Goal: Check status: Check status

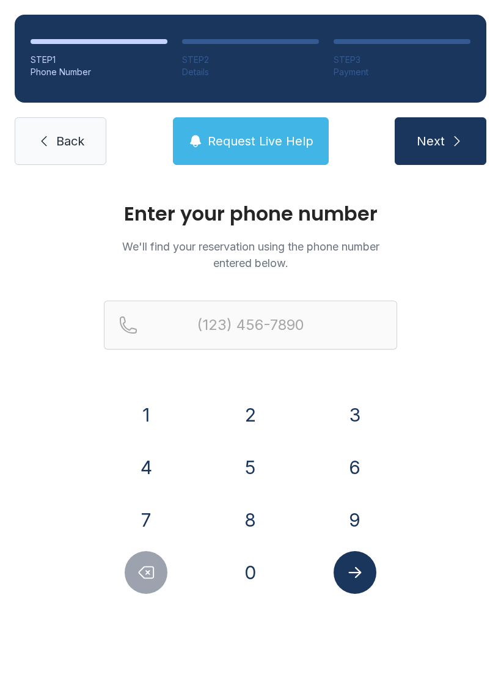
click at [366, 400] on button "3" at bounding box center [355, 415] width 43 height 43
click at [240, 577] on button "0" at bounding box center [250, 572] width 43 height 43
click at [250, 465] on button "5" at bounding box center [250, 467] width 43 height 43
click at [261, 521] on button "8" at bounding box center [250, 520] width 43 height 43
click at [150, 513] on button "7" at bounding box center [146, 520] width 43 height 43
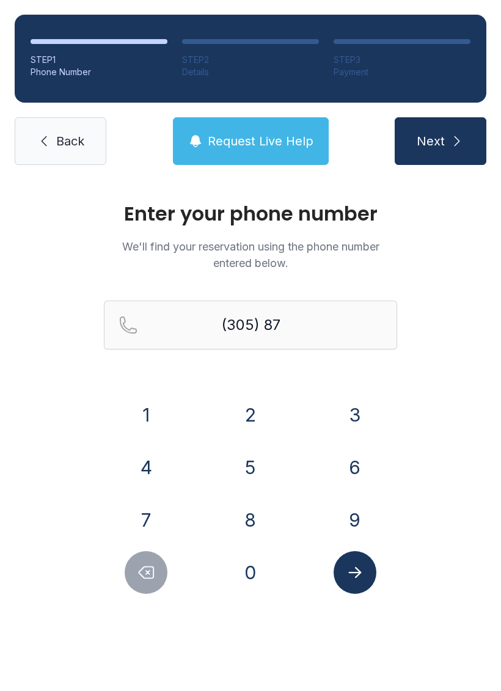
click at [356, 509] on button "9" at bounding box center [355, 520] width 43 height 43
click at [362, 408] on button "3" at bounding box center [355, 415] width 43 height 43
click at [138, 518] on button "7" at bounding box center [146, 520] width 43 height 43
click at [366, 408] on button "3" at bounding box center [355, 415] width 43 height 43
click at [153, 521] on button "7" at bounding box center [146, 520] width 43 height 43
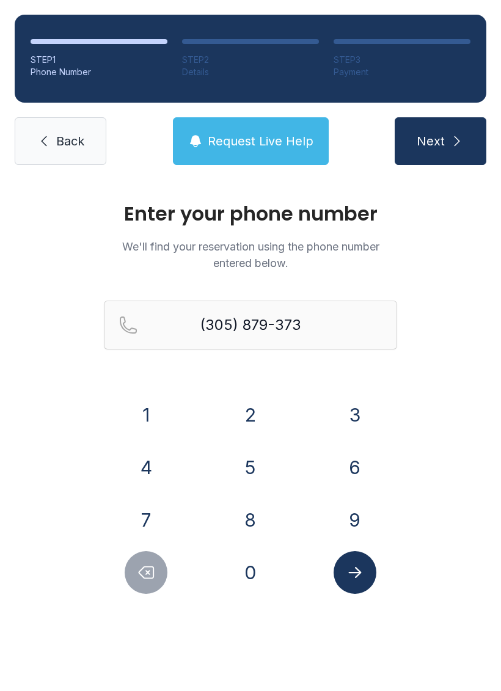
type input "[PHONE_NUMBER]"
click at [365, 578] on button "Submit lookup form" at bounding box center [355, 572] width 43 height 43
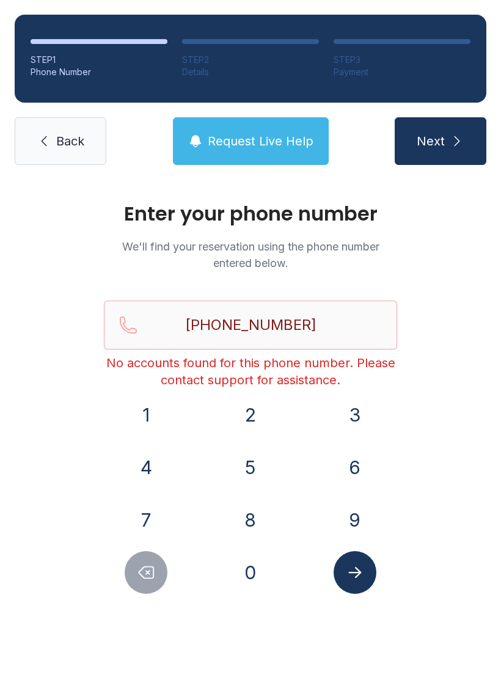
click at [469, 127] on button "Next" at bounding box center [441, 141] width 92 height 48
click at [267, 134] on span "Request Live Help" at bounding box center [261, 141] width 106 height 17
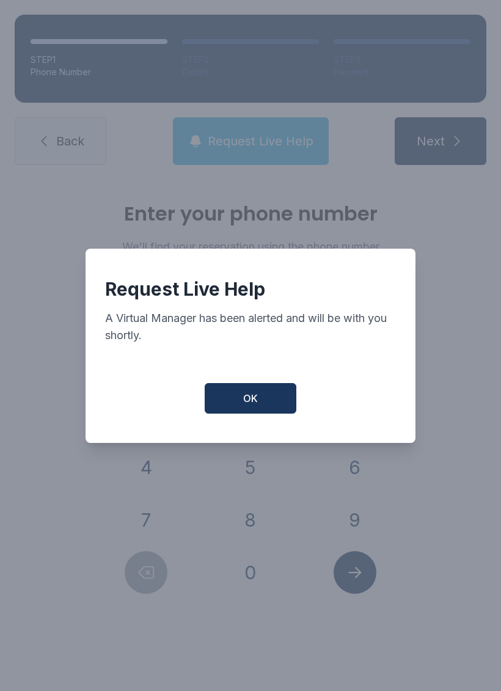
click at [260, 408] on button "OK" at bounding box center [251, 398] width 92 height 31
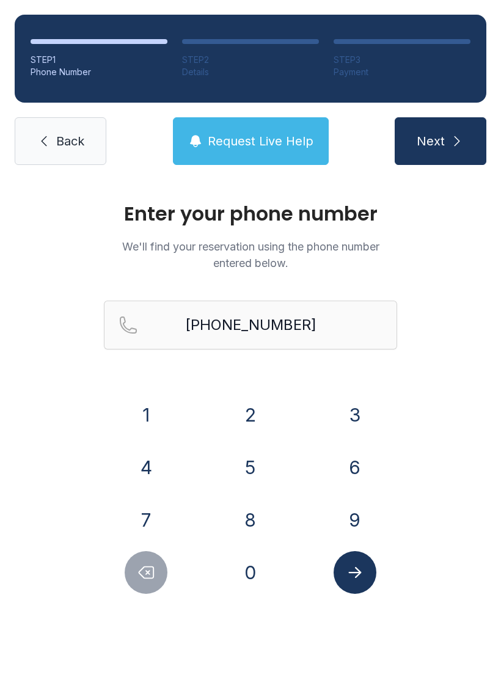
click at [455, 140] on icon "submit" at bounding box center [457, 141] width 15 height 15
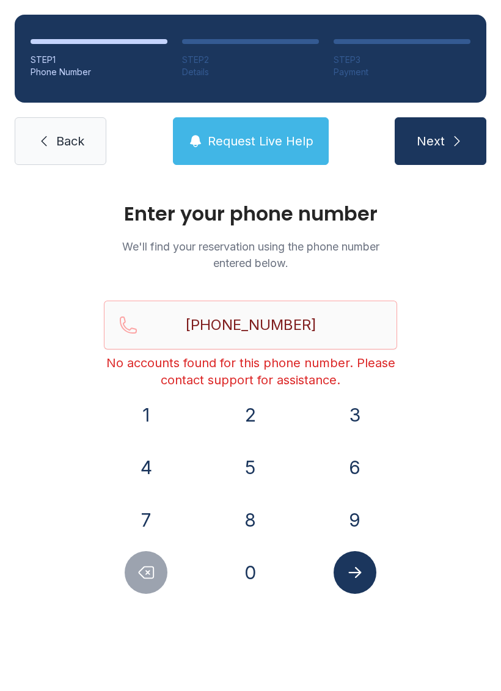
click at [275, 43] on div at bounding box center [250, 41] width 137 height 5
